Goal: Task Accomplishment & Management: Manage account settings

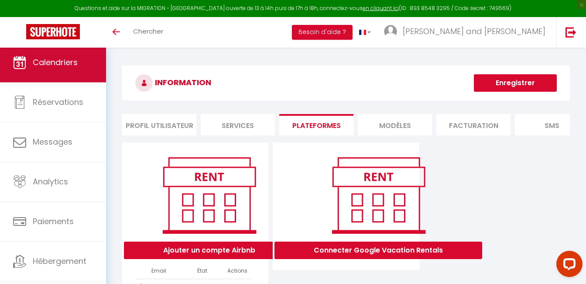
click at [75, 74] on link "Calendriers" at bounding box center [53, 62] width 106 height 39
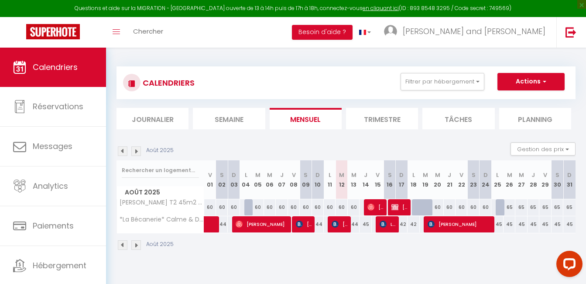
click at [135, 151] on img at bounding box center [136, 151] width 10 height 10
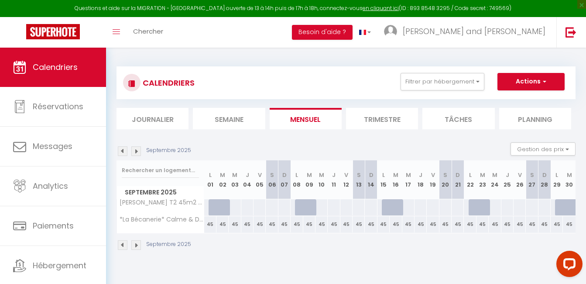
click at [135, 151] on img at bounding box center [136, 151] width 10 height 10
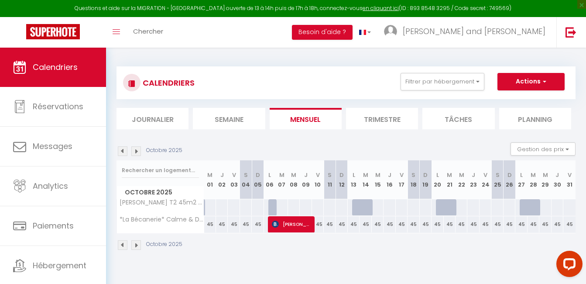
click at [135, 151] on img at bounding box center [136, 151] width 10 height 10
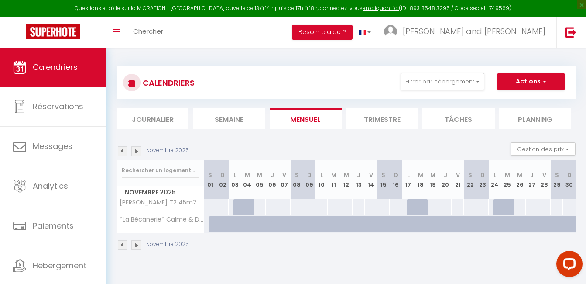
click at [135, 151] on img at bounding box center [136, 151] width 10 height 10
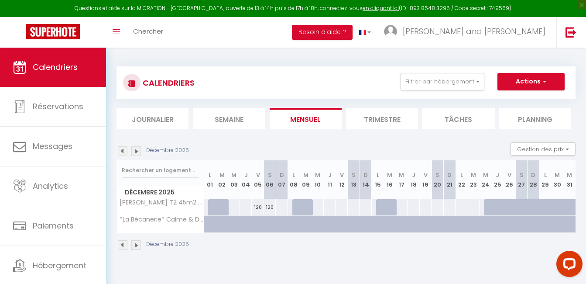
click at [135, 151] on img at bounding box center [136, 151] width 10 height 10
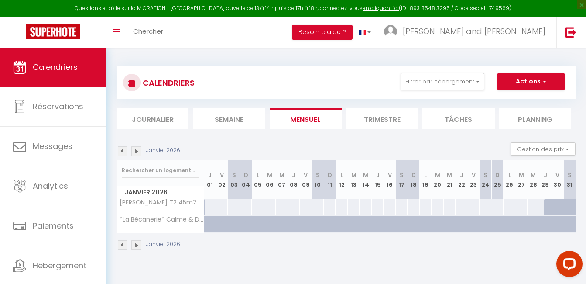
click at [135, 151] on img at bounding box center [136, 151] width 10 height 10
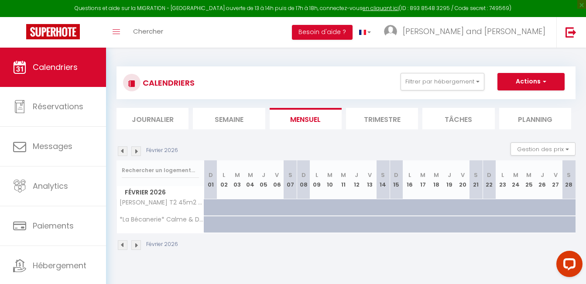
click at [135, 151] on img at bounding box center [136, 151] width 10 height 10
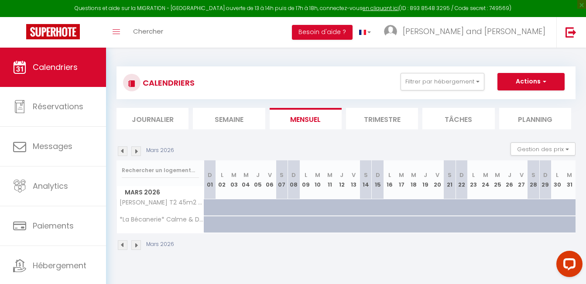
click at [135, 151] on img at bounding box center [136, 151] width 10 height 10
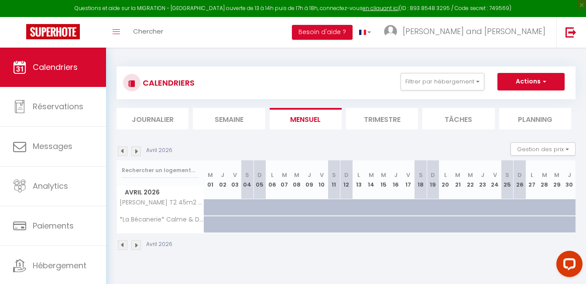
click at [135, 151] on img at bounding box center [136, 151] width 10 height 10
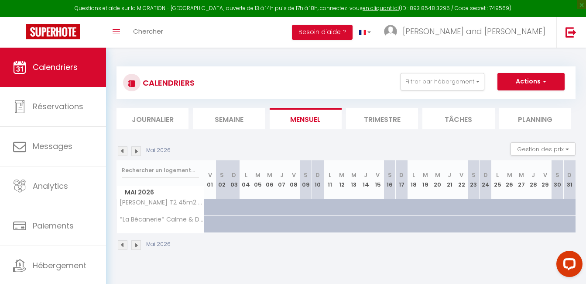
click at [135, 151] on img at bounding box center [136, 151] width 10 height 10
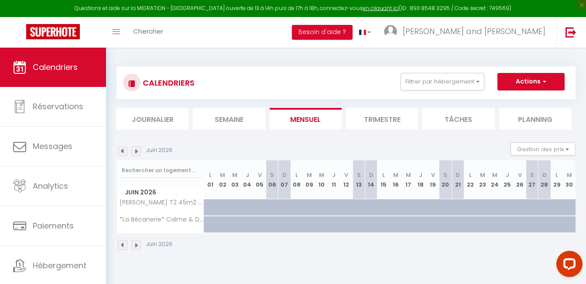
click at [135, 151] on img at bounding box center [136, 151] width 10 height 10
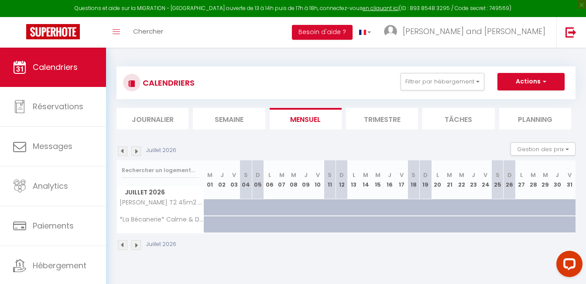
click at [120, 152] on img at bounding box center [123, 151] width 10 height 10
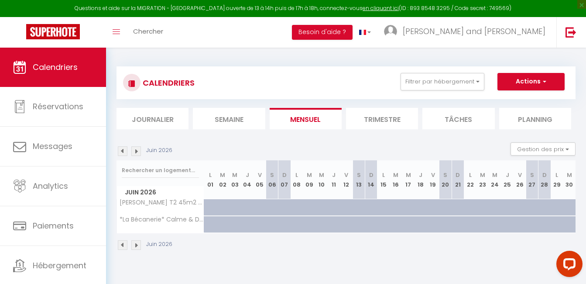
click at [139, 151] on img at bounding box center [136, 151] width 10 height 10
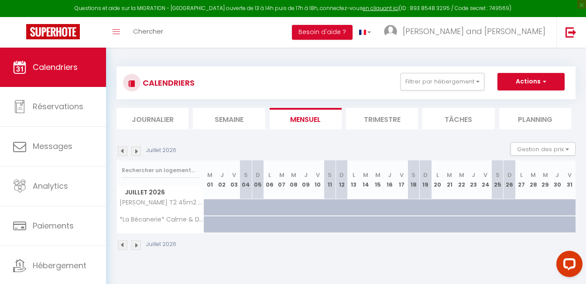
click at [138, 151] on img at bounding box center [136, 151] width 10 height 10
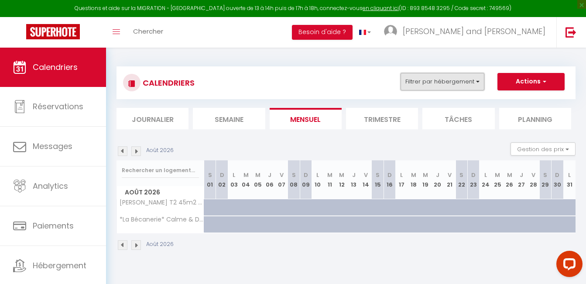
click at [422, 77] on button "Filtrer par hébergement" at bounding box center [442, 81] width 84 height 17
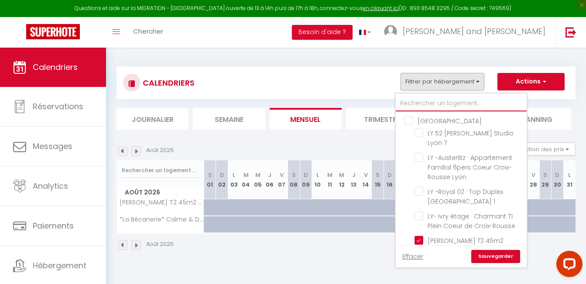
click at [429, 106] on input "text" at bounding box center [461, 104] width 131 height 16
type input "ba"
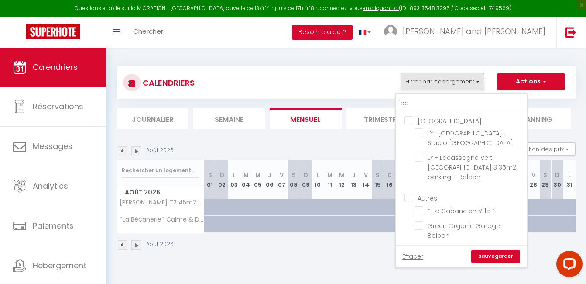
checkbox input "false"
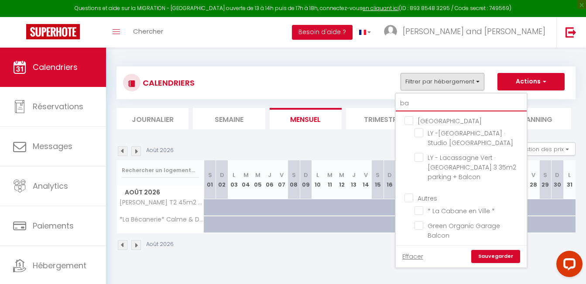
checkbox input "false"
type input "bar"
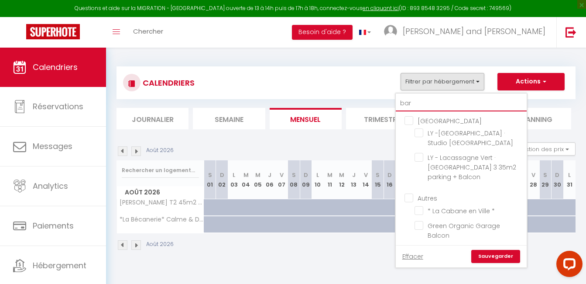
checkbox input "false"
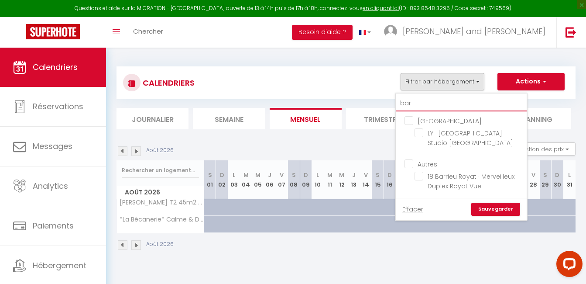
type input "barr"
checkbox input "false"
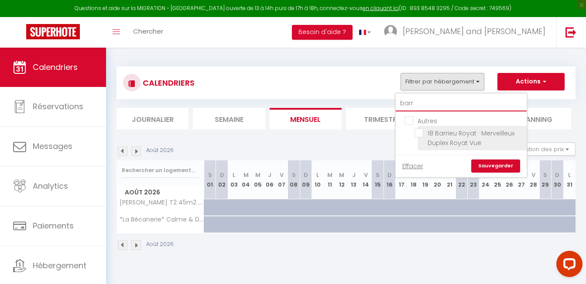
type input "barr"
click at [422, 130] on input "18 Barrieu Royat · Merveilleux Duplex Royat Vue" at bounding box center [468, 132] width 109 height 9
checkbox input "true"
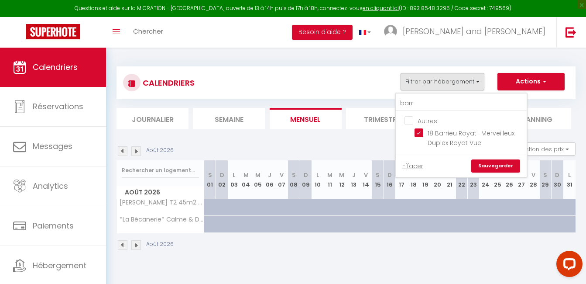
click at [482, 161] on link "Sauvegarder" at bounding box center [495, 165] width 49 height 13
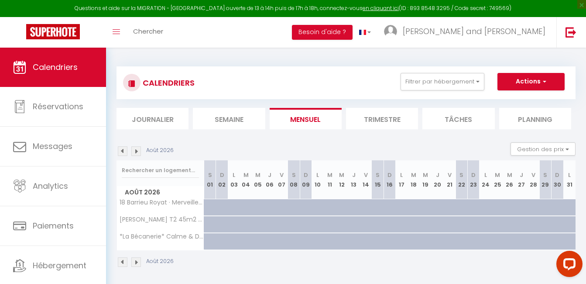
click at [123, 149] on img at bounding box center [123, 151] width 10 height 10
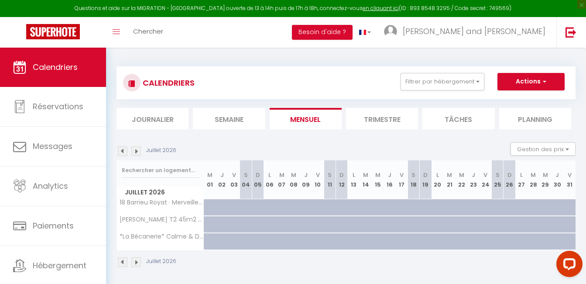
click at [123, 149] on img at bounding box center [123, 151] width 10 height 10
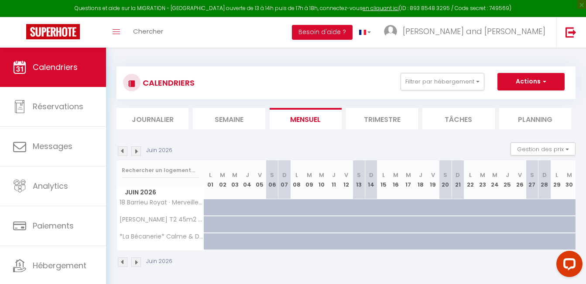
click at [123, 149] on img at bounding box center [123, 151] width 10 height 10
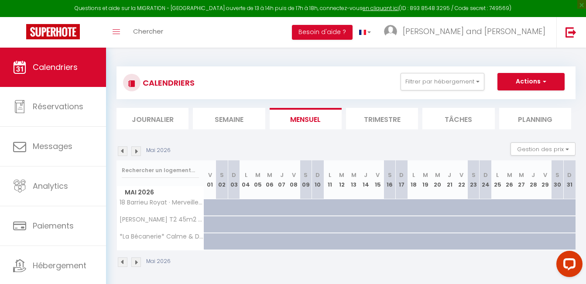
click at [123, 149] on img at bounding box center [123, 151] width 10 height 10
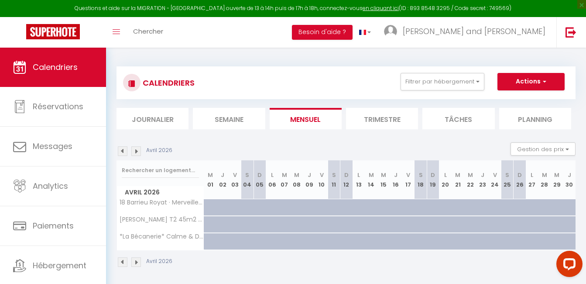
click at [123, 149] on img at bounding box center [123, 151] width 10 height 10
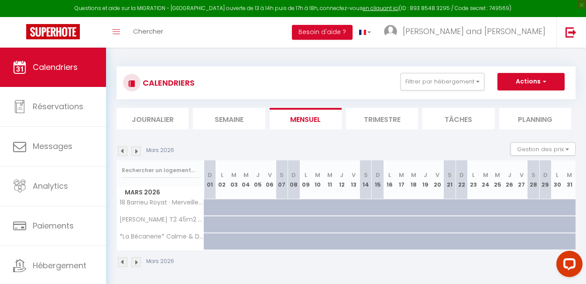
click at [123, 149] on img at bounding box center [123, 151] width 10 height 10
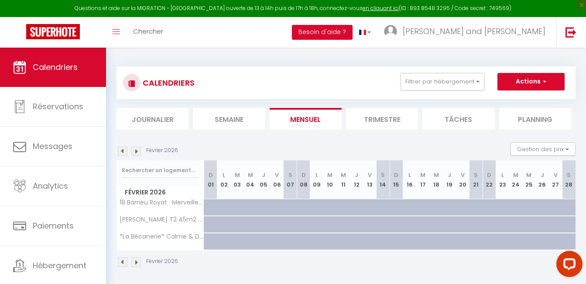
click at [123, 149] on img at bounding box center [123, 151] width 10 height 10
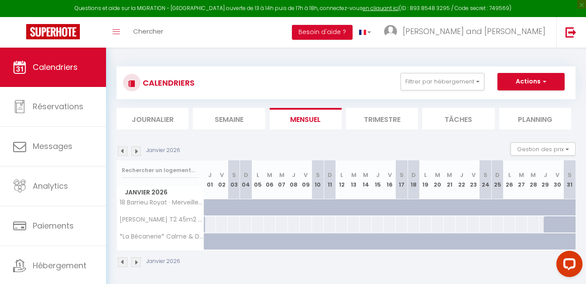
click at [123, 149] on img at bounding box center [123, 151] width 10 height 10
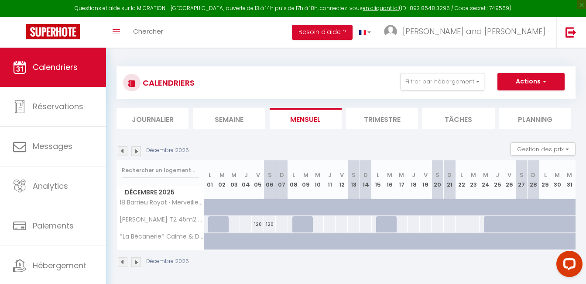
click at [123, 149] on img at bounding box center [123, 151] width 10 height 10
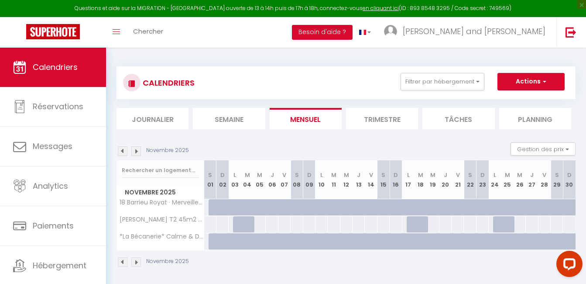
click at [123, 149] on img at bounding box center [123, 151] width 10 height 10
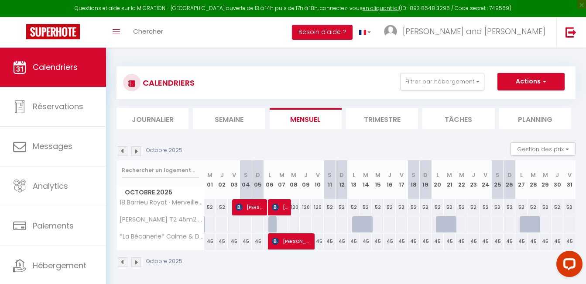
click at [123, 149] on img at bounding box center [123, 151] width 10 height 10
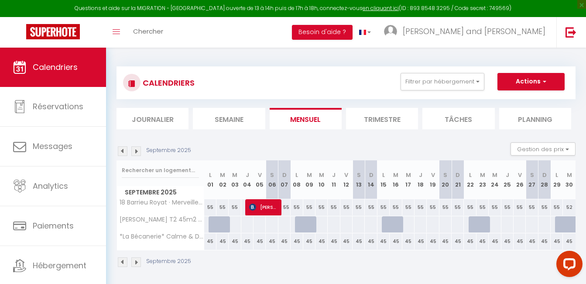
click at [123, 149] on img at bounding box center [123, 151] width 10 height 10
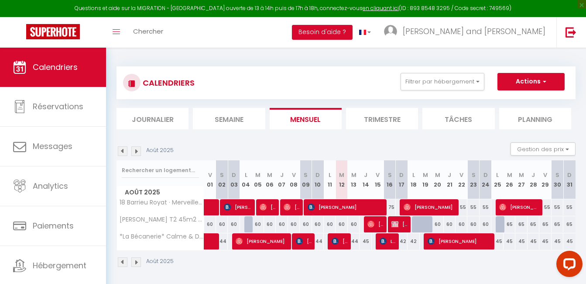
click at [123, 149] on img at bounding box center [123, 151] width 10 height 10
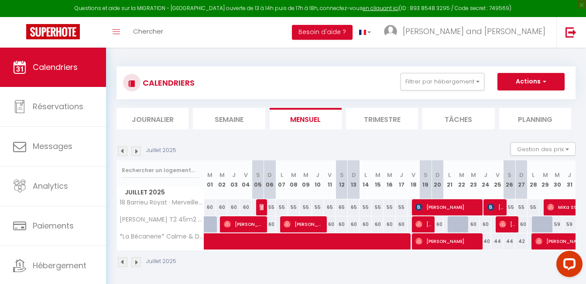
click at [123, 149] on img at bounding box center [123, 151] width 10 height 10
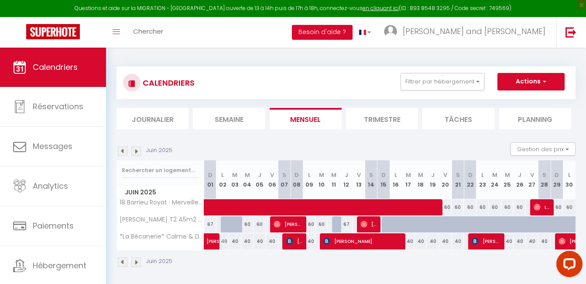
click at [123, 149] on img at bounding box center [123, 151] width 10 height 10
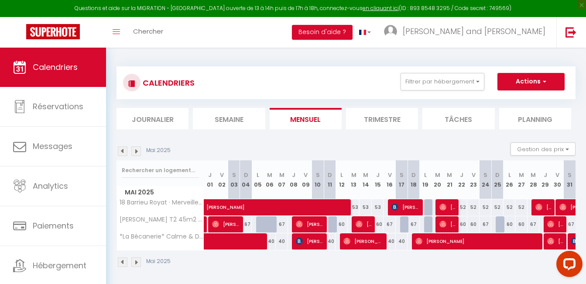
click at [140, 148] on img at bounding box center [136, 151] width 10 height 10
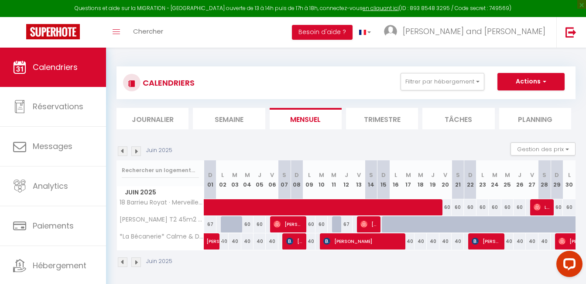
click at [140, 148] on img at bounding box center [136, 151] width 10 height 10
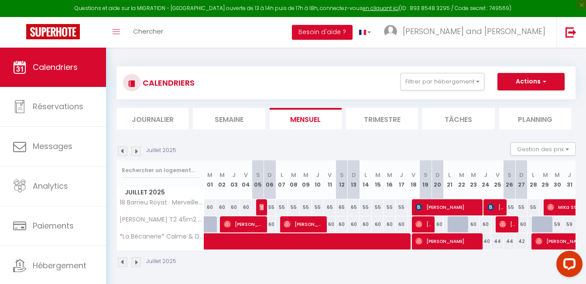
click at [140, 148] on img at bounding box center [136, 151] width 10 height 10
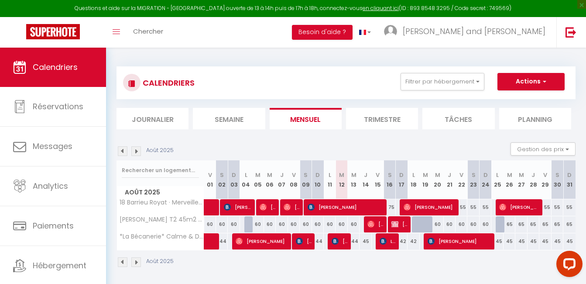
click at [140, 148] on img at bounding box center [136, 151] width 10 height 10
